Goal: Information Seeking & Learning: Learn about a topic

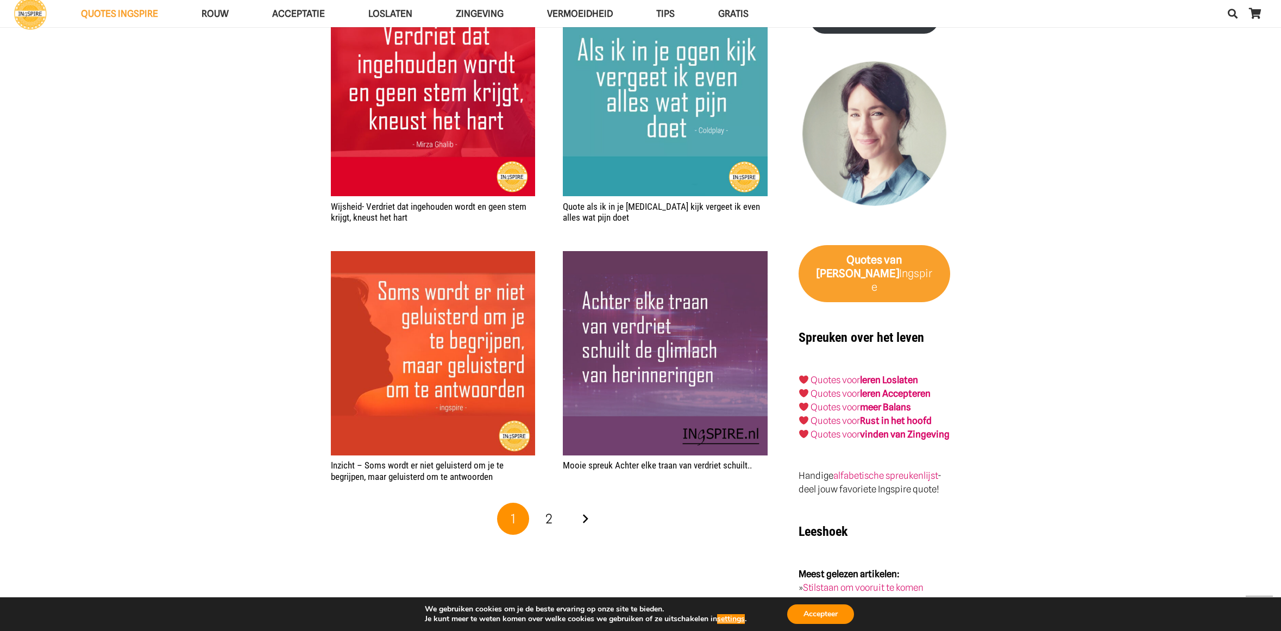
scroll to position [1587, 0]
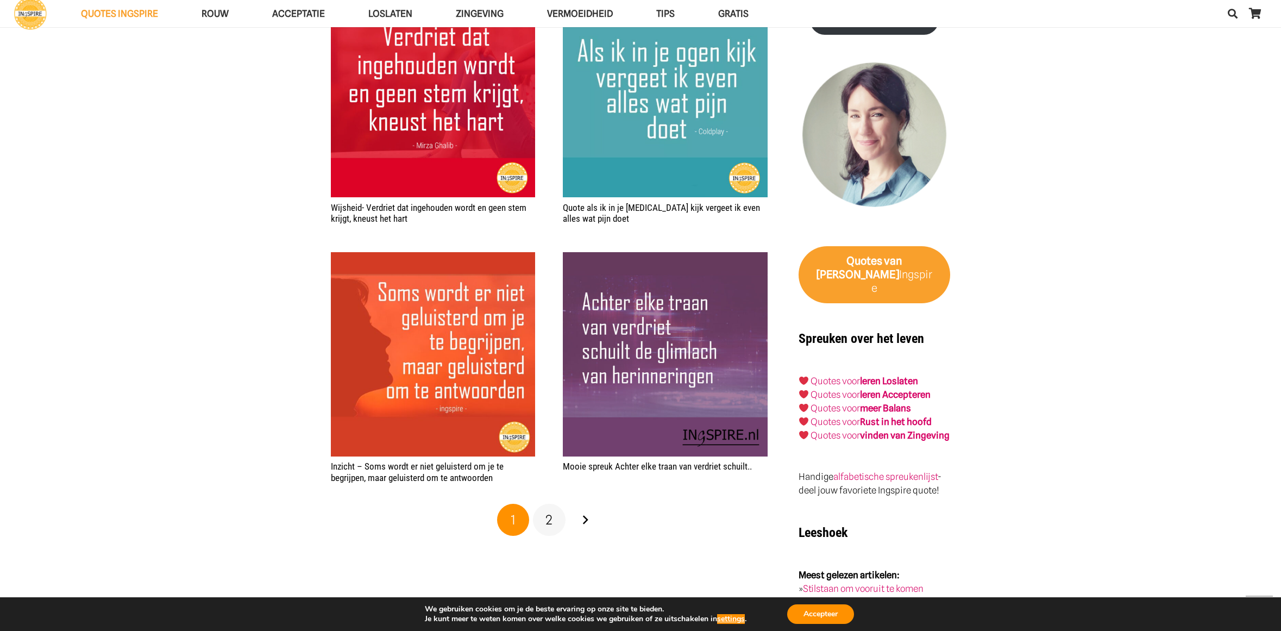
click at [551, 519] on span "2" at bounding box center [549, 520] width 7 height 16
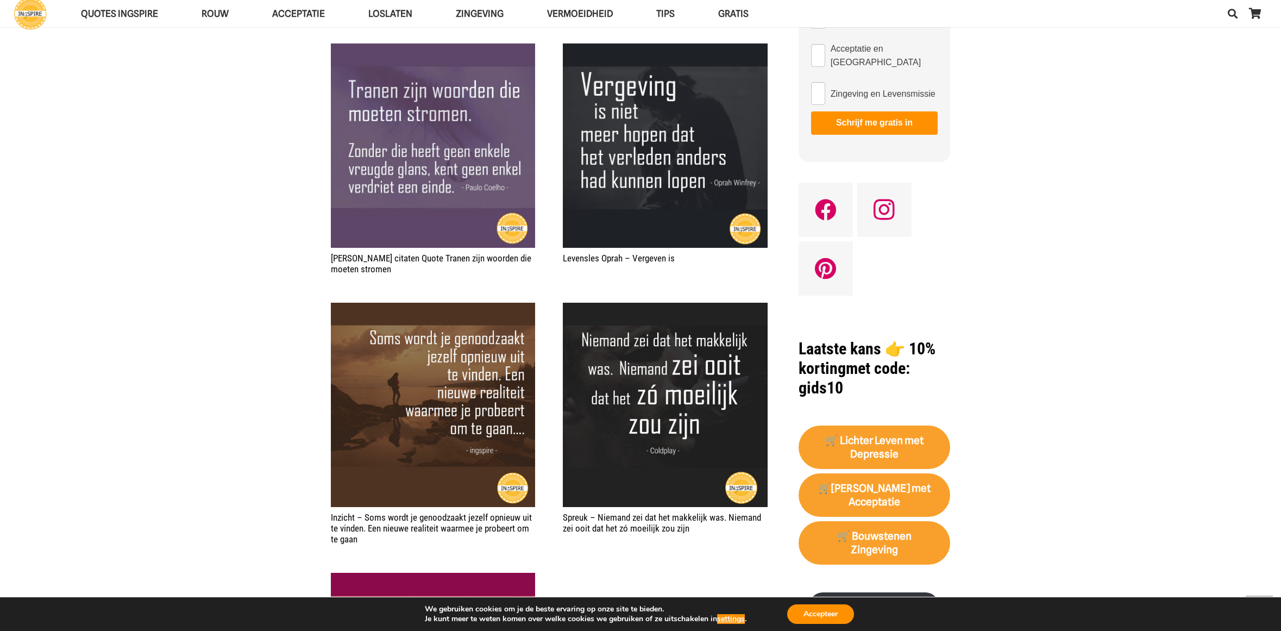
scroll to position [344, 0]
